Goal: Task Accomplishment & Management: Use online tool/utility

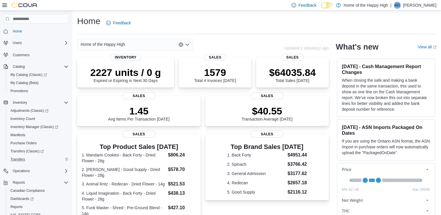
scroll to position [30, 0]
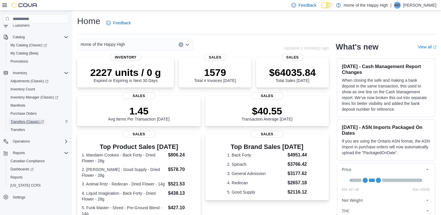
click at [34, 123] on span "Transfers (Classic)" at bounding box center [26, 121] width 33 height 5
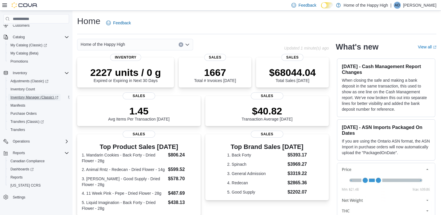
click at [60, 96] on link "Inventory Manager (Classic)" at bounding box center [34, 97] width 52 height 7
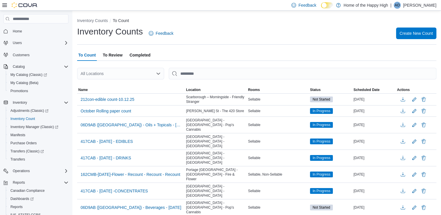
click at [159, 73] on icon "Open list of options" at bounding box center [157, 74] width 3 height 2
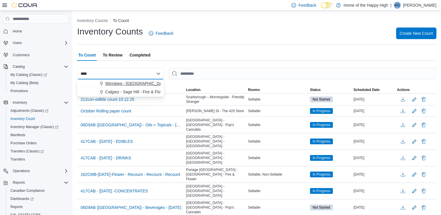
type input "****"
click at [141, 83] on span "Winnipeg - Sage Creek - The Joint" at bounding box center [146, 84] width 83 height 6
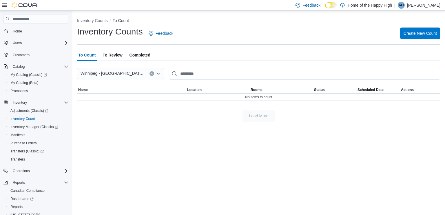
click at [196, 73] on input "This is a search bar. After typing your query, hit enter to filter the results …" at bounding box center [305, 74] width 272 height 12
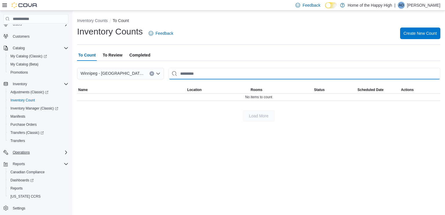
scroll to position [30, 0]
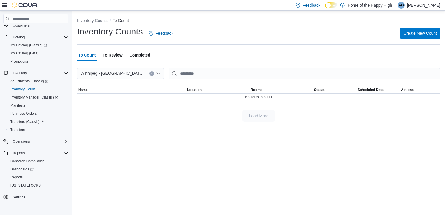
click at [46, 142] on div "Operations" at bounding box center [39, 141] width 58 height 7
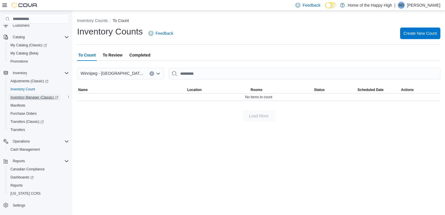
click at [33, 97] on span "Inventory Manager (Classic)" at bounding box center [34, 97] width 48 height 5
click at [28, 98] on span "Inventory Manager (Classic)" at bounding box center [34, 97] width 48 height 5
